Goal: Information Seeking & Learning: Learn about a topic

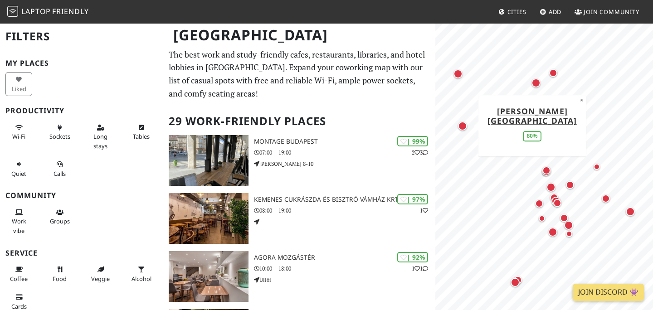
click at [464, 125] on div "Map marker" at bounding box center [462, 126] width 9 height 9
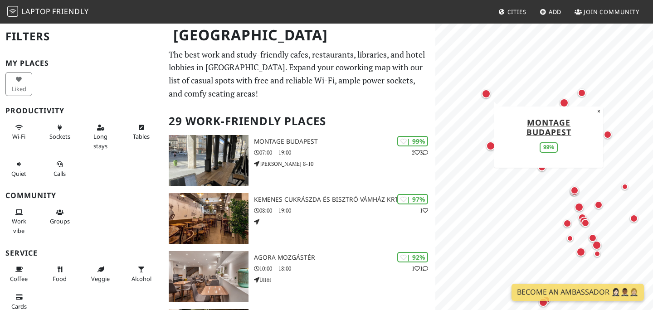
click at [487, 94] on div "Map marker" at bounding box center [486, 93] width 9 height 9
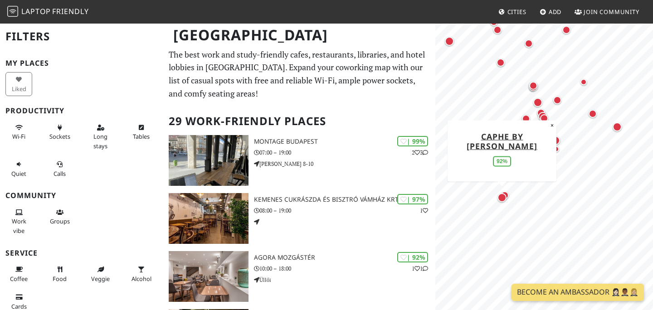
click at [502, 199] on div "Map marker" at bounding box center [502, 197] width 9 height 9
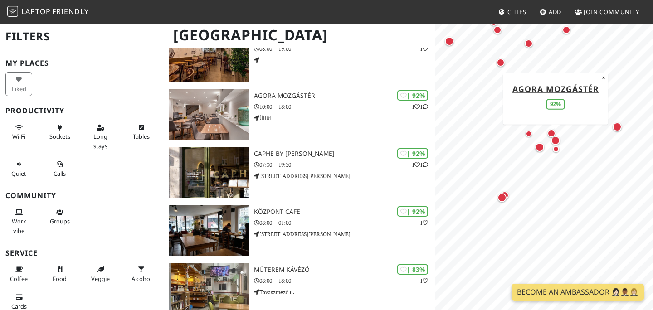
scroll to position [165, 0]
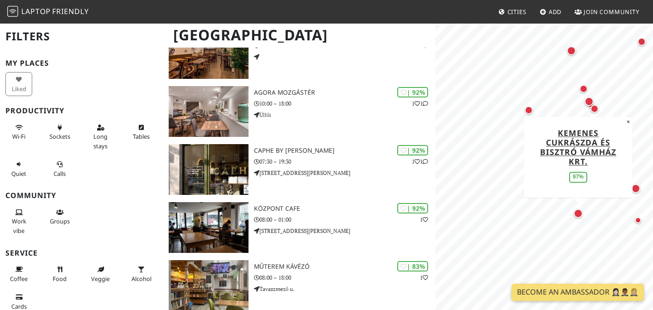
click at [581, 216] on div "Map marker" at bounding box center [578, 213] width 9 height 9
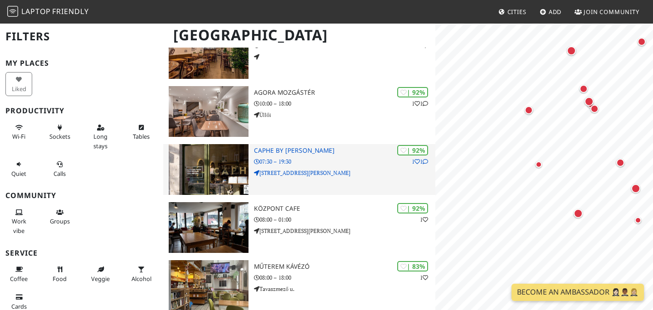
scroll to position [0, 0]
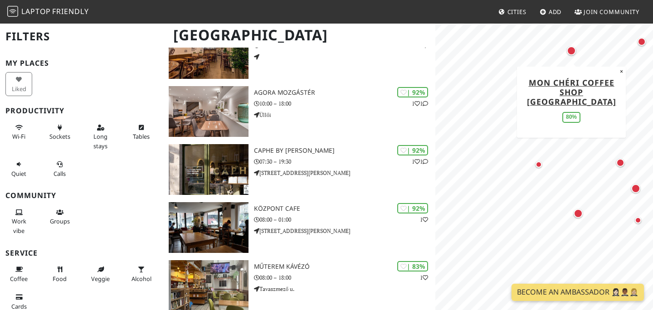
click at [571, 54] on div "Map marker" at bounding box center [571, 50] width 9 height 9
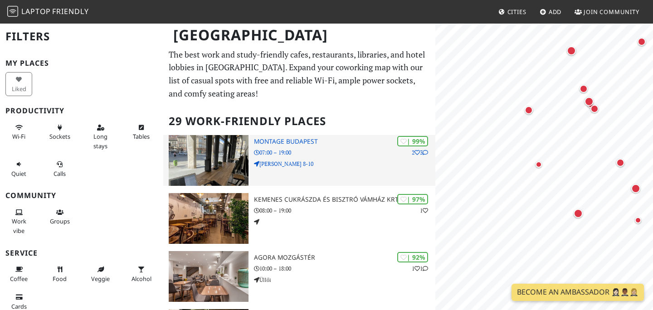
click at [330, 154] on p "07:00 – 19:00" at bounding box center [344, 152] width 181 height 9
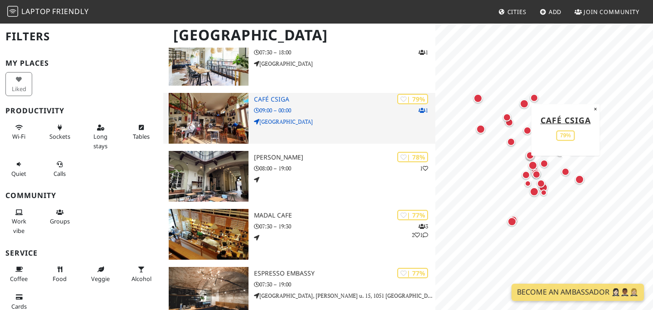
scroll to position [626, 0]
